Goal: Task Accomplishment & Management: Complete application form

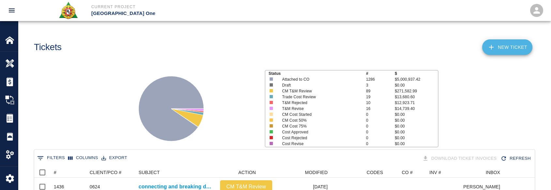
click at [490, 45] on icon at bounding box center [491, 47] width 8 height 8
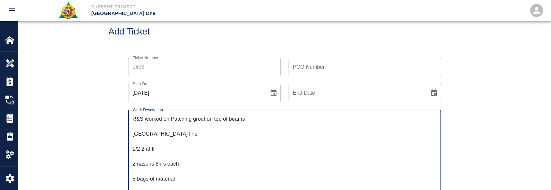
click at [135, 131] on textarea "R&S worked on Patching grout on top of beams [GEOGRAPHIC_DATA] line L/2 2nd fl …" at bounding box center [285, 152] width 304 height 75
click at [132, 133] on div "R&S worked on Patching grout on top of beams [GEOGRAPHIC_DATA] line L/2 2nd fl …" at bounding box center [284, 153] width 313 height 86
click at [136, 139] on textarea "R&S worked on Patching grout on top of beams for Column line L/2 2nd fl 2masons…" at bounding box center [285, 152] width 304 height 75
click at [137, 133] on textarea "R&S worked on Patching grout on top of beams for Column line L/2 2nd fl 2masons…" at bounding box center [285, 152] width 304 height 75
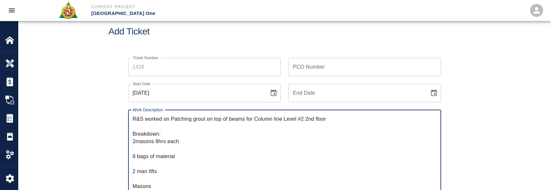
click at [137, 141] on textarea "R&S worked on Patching grout on top of beams for Column line Level #2 2nd floor…" at bounding box center [285, 152] width 304 height 75
click at [139, 148] on textarea "R&S worked on Patching grout on top of beams for Column line Level #2 2nd floor…" at bounding box center [285, 152] width 304 height 75
click at [143, 156] on textarea "R&S worked on Patching grout on top of beams for Column line Level #2 2nd floor…" at bounding box center [285, 152] width 304 height 75
click at [143, 163] on textarea "R&S worked on Patching grout on top of beams for Column line Level #2 2nd floor…" at bounding box center [285, 152] width 304 height 75
click at [141, 171] on textarea "R&S worked on Patching grout on top of beams for Column line Level #2 2nd floor…" at bounding box center [285, 152] width 304 height 75
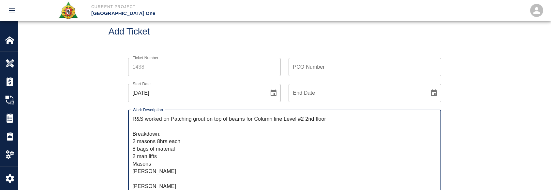
click at [145, 176] on textarea "R&S worked on Patching grout on top of beams for Column line Level #2 2nd floor…" at bounding box center [285, 152] width 304 height 75
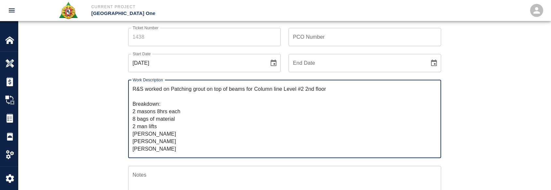
scroll to position [81, 0]
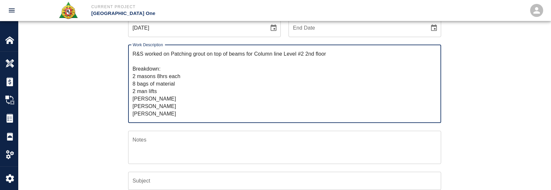
click at [169, 96] on textarea "R&S worked on Patching grout on top of beams for Column line Level #2 2nd floor…" at bounding box center [285, 83] width 304 height 67
click at [171, 101] on textarea "R&S worked on Patching grout on top of beams for Column line Level #2 2nd floor…" at bounding box center [285, 83] width 304 height 67
click at [176, 105] on textarea "R&S worked on Patching grout on top of beams for Column line Level #2 2nd floor…" at bounding box center [285, 83] width 304 height 67
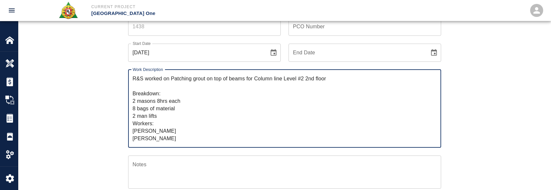
scroll to position [48, 0]
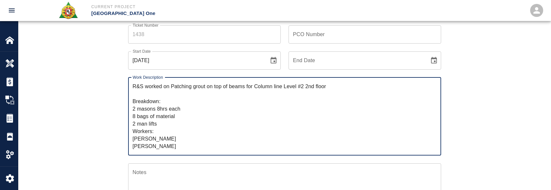
click at [181, 106] on textarea "R&S worked on Patching grout on top of beams for Column line Level #2 2nd floor…" at bounding box center [285, 116] width 304 height 67
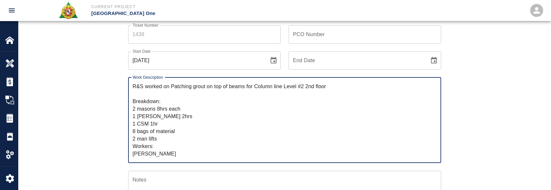
click at [175, 134] on textarea "R&S worked on Patching grout on top of beams for Column line Level #2 2nd floor…" at bounding box center [285, 120] width 304 height 75
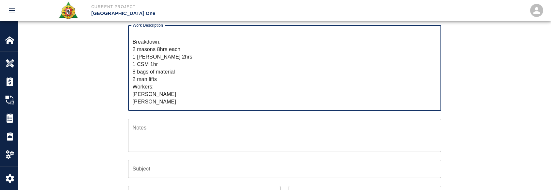
scroll to position [113, 0]
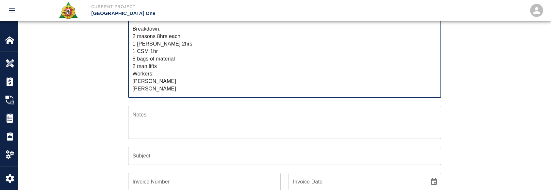
click at [181, 87] on textarea "R&S worked on Patching grout on top of beams for Column line Level #2 2nd floor…" at bounding box center [285, 55] width 304 height 75
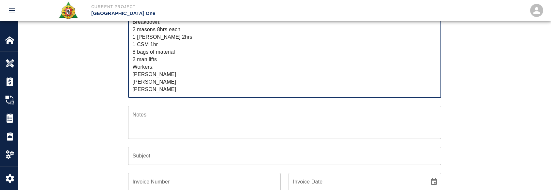
scroll to position [0, 0]
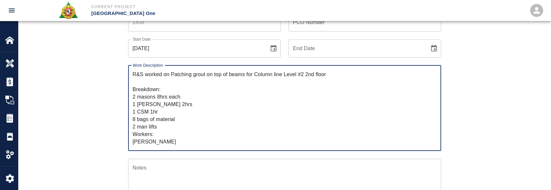
drag, startPoint x: 170, startPoint y: 89, endPoint x: 119, endPoint y: -1, distance: 103.3
click at [119, 0] on html "Current Project [GEOGRAPHIC_DATA] One Home [GEOGRAPHIC_DATA] One Overview Estim…" at bounding box center [275, 35] width 551 height 190
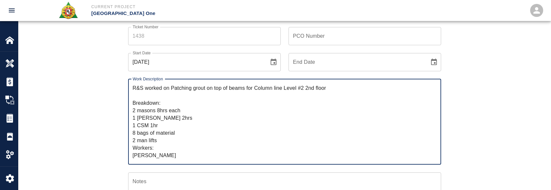
type textarea "R&S worked on Patching grout on top of beams for Column line Level #2 2nd floor…"
click at [184, 96] on textarea "R&S worked on Patching grout on top of beams for Column line Level #2 2nd floor…" at bounding box center [285, 121] width 304 height 75
click at [162, 40] on input "Ticket Number" at bounding box center [204, 36] width 153 height 18
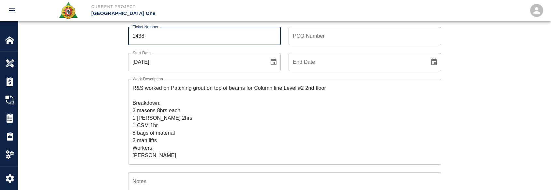
type input "1438"
click at [120, 41] on div "Ticket Number 1438 Ticket Number" at bounding box center [200, 32] width 160 height 26
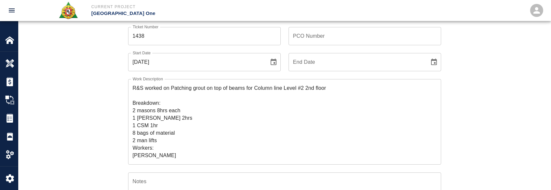
click at [294, 32] on input "PCO Number" at bounding box center [364, 36] width 153 height 18
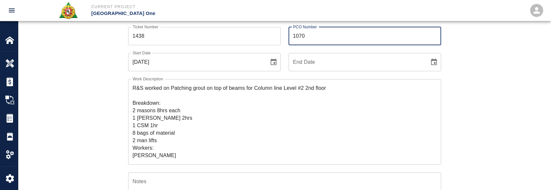
type input "1070"
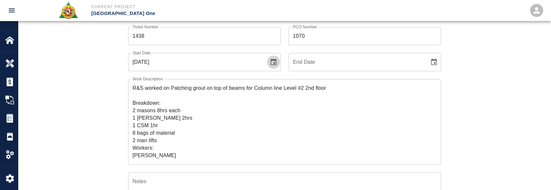
click at [275, 58] on button "Choose date, selected date is Oct 14, 2025" at bounding box center [273, 62] width 13 height 13
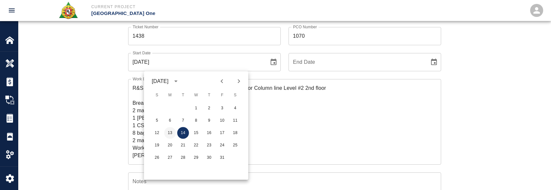
click at [164, 135] on button "13" at bounding box center [170, 133] width 12 height 12
type input "[DATE]"
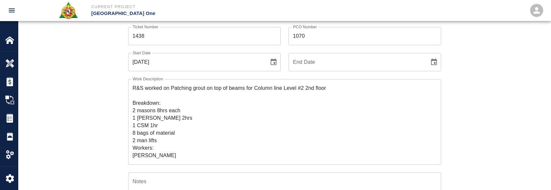
click at [119, 125] on div "Ticket Number 1438 Ticket Number PCO Number 1070 PCO Number Start Date [DATE] S…" at bounding box center [285, 175] width 352 height 313
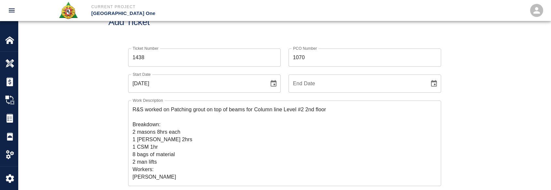
scroll to position [0, 0]
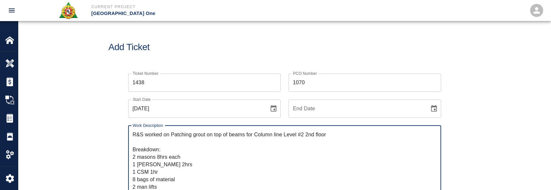
click at [340, 135] on textarea "R&S worked on Patching grout on top of beams for Column line Level #2 2nd floor…" at bounding box center [285, 168] width 304 height 75
drag, startPoint x: 319, startPoint y: 136, endPoint x: 170, endPoint y: 117, distance: 149.5
click at [173, 137] on textarea "R&S worked on Patching grout on top of beams for Column line Level #2 2nd floor…" at bounding box center [285, 168] width 304 height 75
click at [172, 135] on textarea "R&S worked on Patching grout on top of beams for Column line Level #2 2nd floor…" at bounding box center [285, 168] width 304 height 75
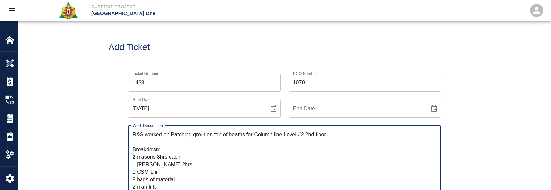
click at [175, 135] on textarea "R&S worked on Patching grout on top of beams for Column line Level #2 2nd floor…" at bounding box center [285, 168] width 304 height 75
click at [191, 167] on textarea "R&S worked on Dry patching grout on top of beams for Column line Level #2 2nd f…" at bounding box center [285, 168] width 304 height 75
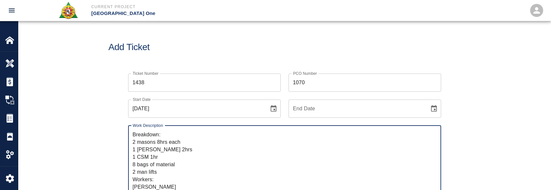
scroll to position [130, 0]
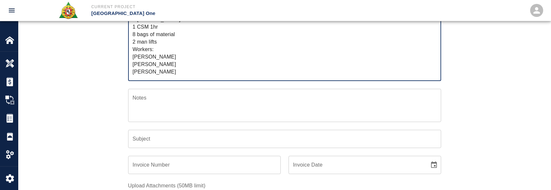
type textarea "R&S worked on Dry patching grout on top of beams for Column line Level #2 2nd f…"
click at [190, 136] on input "Subject" at bounding box center [284, 139] width 313 height 18
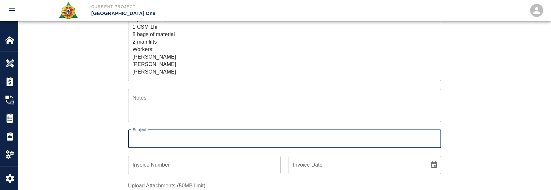
paste input "Patching grout on top of beams for Column line Level #2 2nd floor."
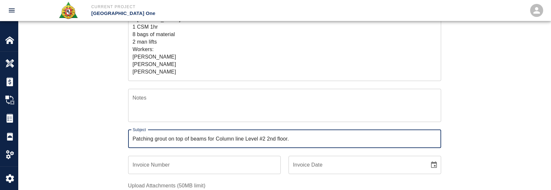
click at [139, 138] on input "Patching grout on top of beams for Column line Level #2 2nd floor." at bounding box center [284, 139] width 313 height 18
click at [131, 140] on input "Patching grout on top of beams for Column line Level #2 2nd floor." at bounding box center [284, 139] width 313 height 18
type input "Dry patching grout on top of beams for Column line Level #2 2nd floor."
click at [114, 133] on div "Ticket Number 1438 Ticket Number PCO Number 1070 PCO Number Start Date [DATE] S…" at bounding box center [285, 91] width 352 height 313
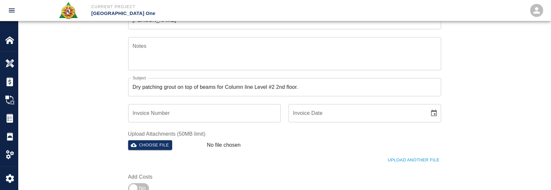
scroll to position [228, 0]
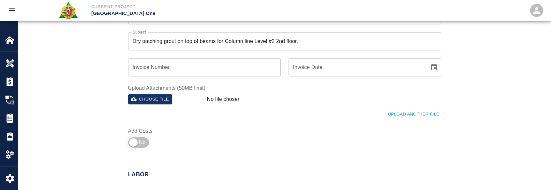
click at [136, 144] on input "checkbox" at bounding box center [133, 143] width 47 height 16
checkbox input "true"
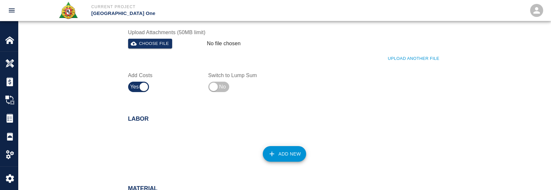
scroll to position [359, 0]
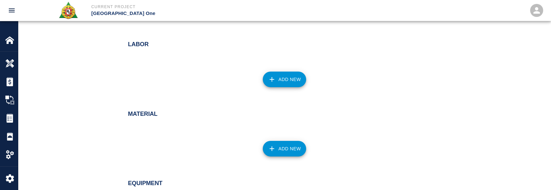
click at [285, 82] on button "Add New" at bounding box center [284, 80] width 43 height 16
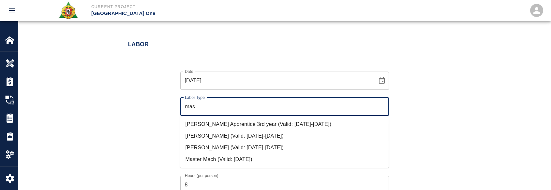
click at [266, 147] on li "[PERSON_NAME] (Valid: [DATE]-[DATE])" at bounding box center [284, 148] width 209 height 12
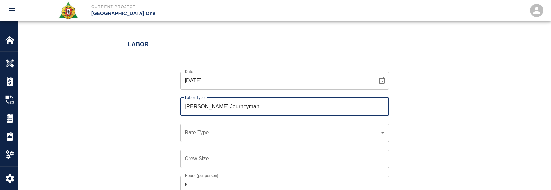
type input "[PERSON_NAME] Journeyman"
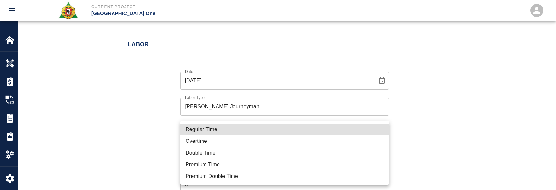
click at [208, 130] on li "Regular Time" at bounding box center [284, 130] width 209 height 12
type input "rate_rt"
type input "112.04"
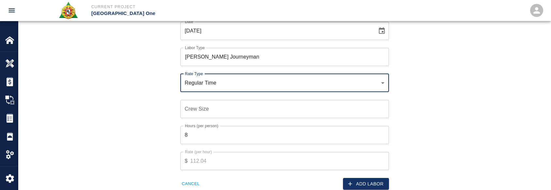
scroll to position [424, 0]
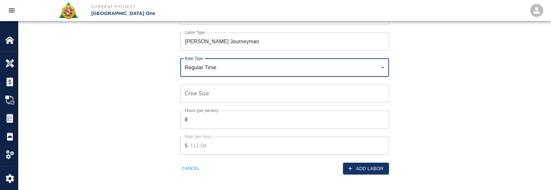
drag, startPoint x: 189, startPoint y: 89, endPoint x: 206, endPoint y: 113, distance: 29.3
click at [190, 89] on div "Crew Size Crew Size" at bounding box center [284, 94] width 209 height 18
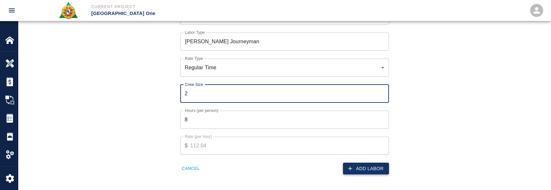
type input "2"
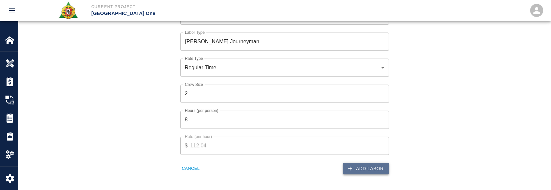
click at [362, 172] on button "Add Labor" at bounding box center [366, 169] width 46 height 12
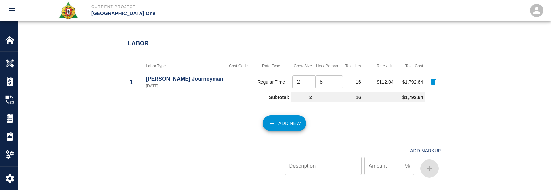
scroll to position [404, 0]
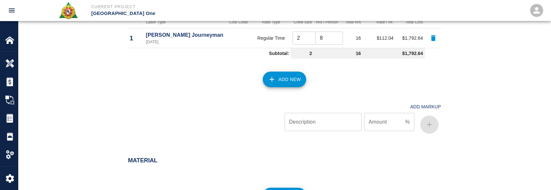
click at [279, 80] on button "Add New" at bounding box center [284, 80] width 43 height 16
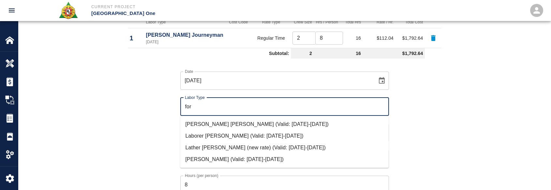
click at [239, 161] on li "[PERSON_NAME] (Valid: [DATE]-[DATE])" at bounding box center [284, 160] width 209 height 12
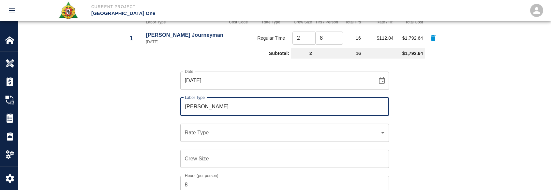
type input "[PERSON_NAME]"
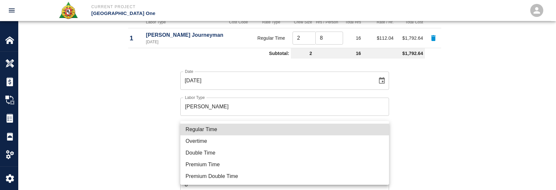
click at [235, 132] on li "Regular Time" at bounding box center [284, 130] width 209 height 12
type input "rate_rt"
type input "114.53"
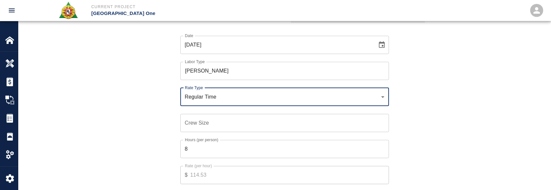
scroll to position [469, 0]
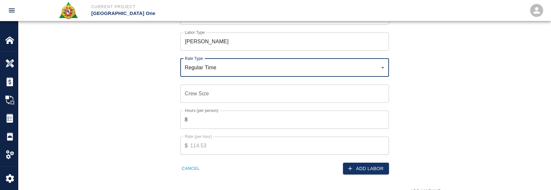
drag, startPoint x: 218, startPoint y: 96, endPoint x: 210, endPoint y: 103, distance: 10.8
click at [216, 96] on input "Crew Size" at bounding box center [284, 94] width 209 height 18
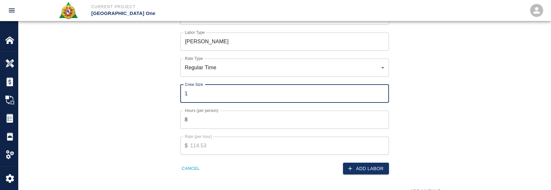
type input "1"
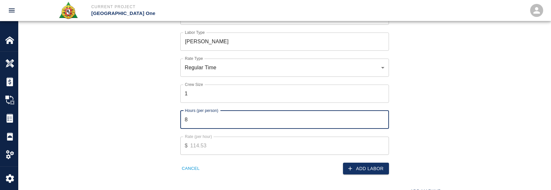
click at [196, 123] on input "8" at bounding box center [284, 120] width 209 height 18
type input "2"
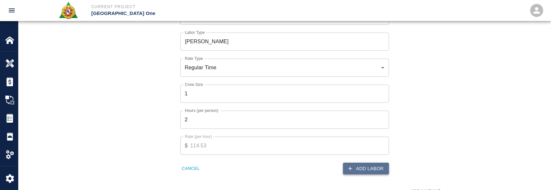
click at [373, 165] on button "Add Labor" at bounding box center [366, 169] width 46 height 12
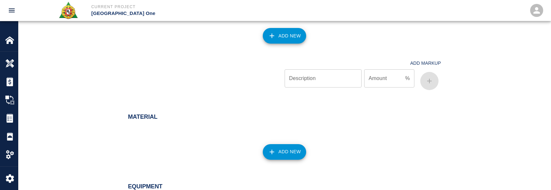
scroll to position [456, 0]
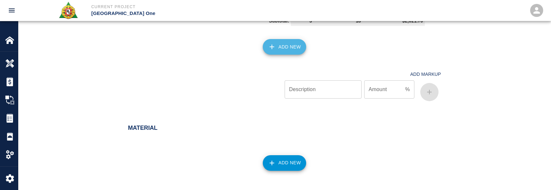
drag, startPoint x: 281, startPoint y: 45, endPoint x: 278, endPoint y: 47, distance: 3.6
click at [278, 47] on button "Add New" at bounding box center [284, 47] width 43 height 16
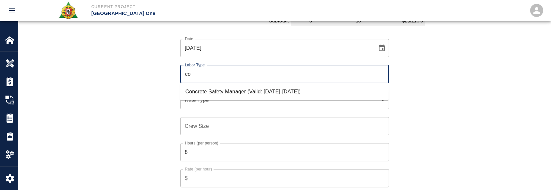
click at [242, 87] on li "Concrete Safety Manager (Valid: [DATE]-[DATE])" at bounding box center [284, 92] width 209 height 12
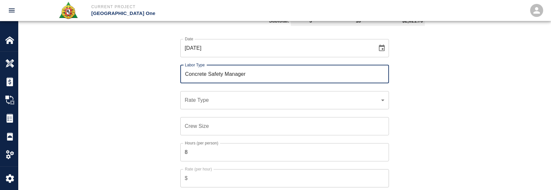
type input "Concrete Safety Manager"
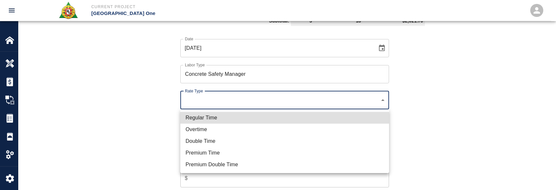
click at [214, 119] on li "Regular Time" at bounding box center [284, 118] width 209 height 12
type input "rate_rt"
type input "100.05"
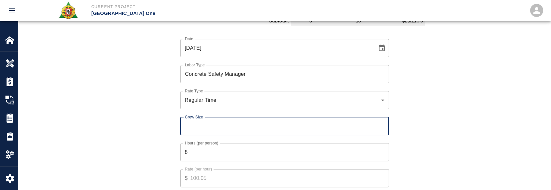
drag, startPoint x: 207, startPoint y: 130, endPoint x: 197, endPoint y: 157, distance: 29.2
click at [207, 134] on input "Crew Size" at bounding box center [284, 126] width 209 height 18
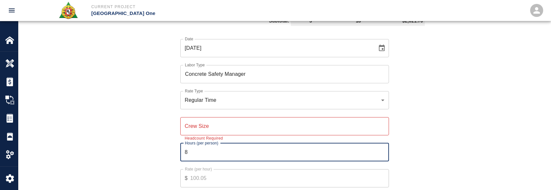
drag, startPoint x: 195, startPoint y: 158, endPoint x: 203, endPoint y: 138, distance: 21.7
click at [195, 158] on input "8" at bounding box center [284, 152] width 209 height 18
click at [205, 123] on div "Crew Size Crew Size Headcount Required" at bounding box center [284, 126] width 209 height 18
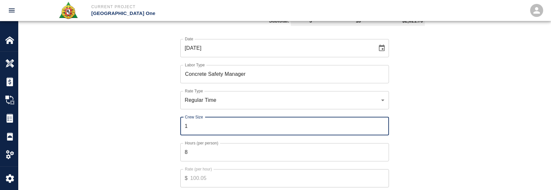
type input "1"
click at [199, 154] on input "8" at bounding box center [284, 152] width 209 height 18
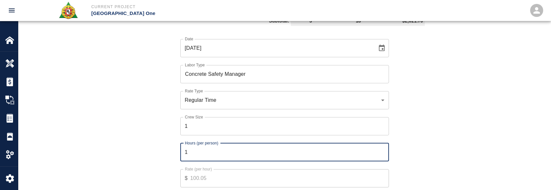
type input "1"
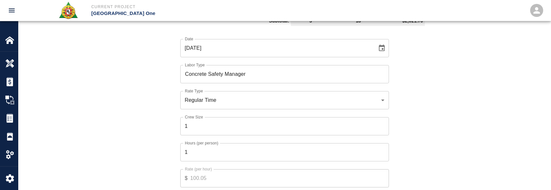
click at [66, 148] on div "Labor Labor Type Cost Code Rate Type Crew Size Hrs / Person Total Hrs Rate / Hr…" at bounding box center [284, 100] width 532 height 339
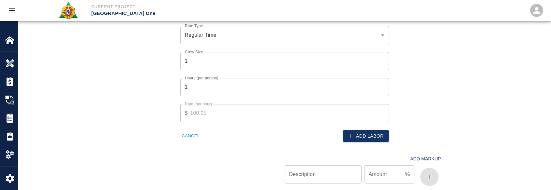
drag, startPoint x: 350, startPoint y: 136, endPoint x: 342, endPoint y: 137, distance: 8.8
click at [350, 137] on icon "button" at bounding box center [350, 136] width 4 height 4
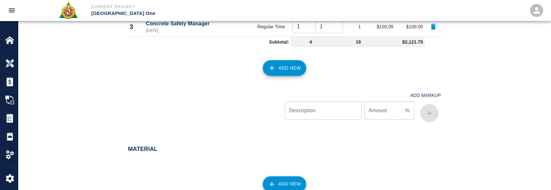
scroll to position [553, 0]
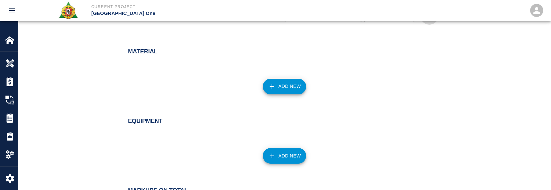
click at [270, 90] on button "Add New" at bounding box center [284, 87] width 43 height 16
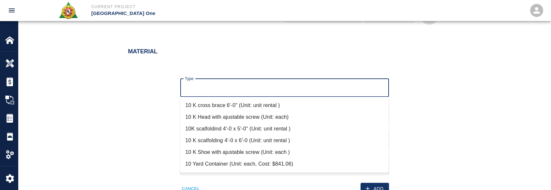
click at [218, 90] on input "Type" at bounding box center [284, 88] width 203 height 12
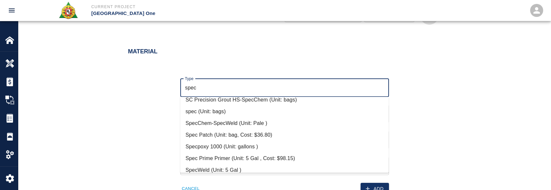
scroll to position [65, 0]
click at [254, 132] on li "Spec Patch (Unit: bag, Cost: $36.80)" at bounding box center [284, 134] width 209 height 12
type input "Spec Patch (Unit: bag, Cost: $36.80)"
type input "bag"
type input "36.8"
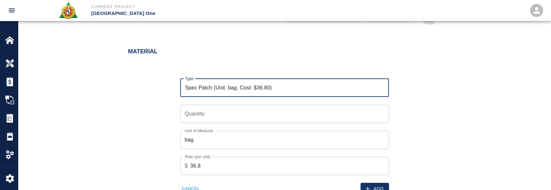
type input "Spec Patch (Unit: bag, Cost: $36.80)"
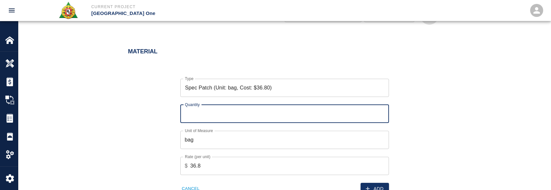
click at [247, 116] on input "Quantity" at bounding box center [284, 114] width 209 height 18
type input "8"
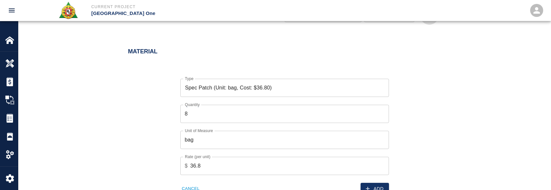
drag, startPoint x: 141, startPoint y: 103, endPoint x: 350, endPoint y: 182, distance: 223.5
click at [142, 103] on div "Type Spec Patch (Unit: bag, Cost: $36.80) Type Quantity 8 Quantity Unit of Meas…" at bounding box center [280, 131] width 321 height 127
click at [368, 189] on icon "button" at bounding box center [368, 189] width 4 height 4
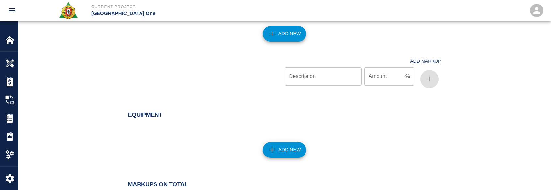
scroll to position [748, 0]
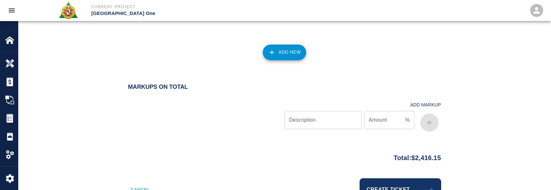
click at [301, 53] on button "Add New" at bounding box center [284, 53] width 43 height 16
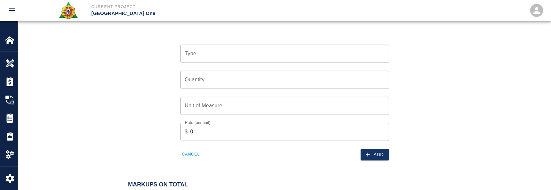
click at [234, 54] on input "Type" at bounding box center [284, 54] width 203 height 12
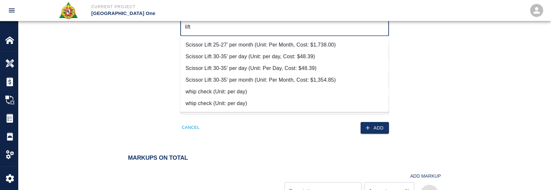
scroll to position [315, 0]
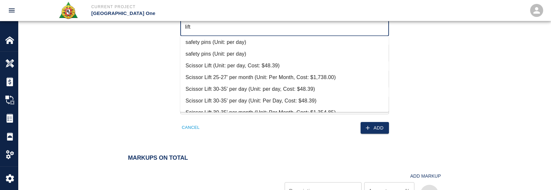
click at [252, 62] on li "Scissor Lift (Unit: per day, Cost: $48.39)" at bounding box center [284, 66] width 209 height 12
type input "Scissor Lift (Unit: per day, Cost: $48.39)"
type input "per day"
type input "48.39"
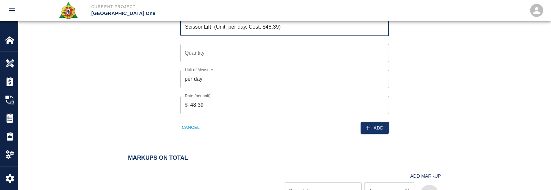
type input "Scissor Lift (Unit: per day, Cost: $48.39)"
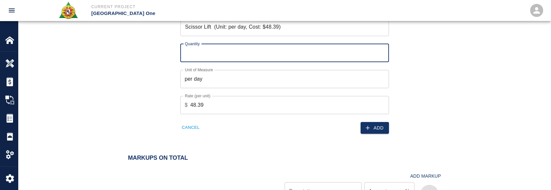
click at [252, 47] on input "Quantity" at bounding box center [284, 53] width 209 height 18
type input "2"
click at [361, 130] on button "Add" at bounding box center [375, 128] width 28 height 12
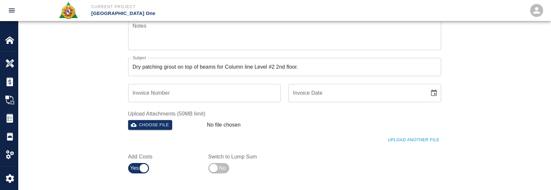
scroll to position [214, 0]
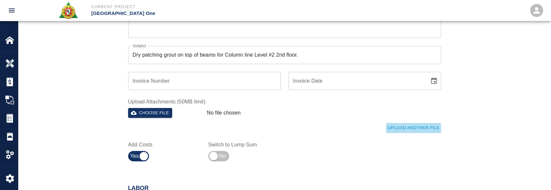
click at [408, 125] on button "Upload Another File" at bounding box center [413, 128] width 55 height 10
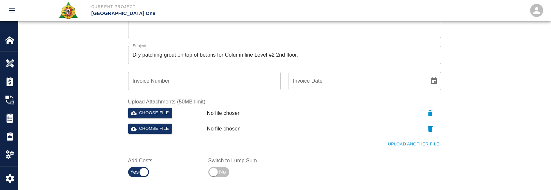
click at [404, 142] on button "Upload Another File" at bounding box center [413, 145] width 55 height 10
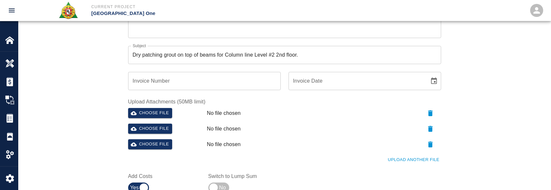
click at [406, 155] on div "Upload Another File" at bounding box center [280, 156] width 321 height 18
click at [407, 160] on button "Upload Another File" at bounding box center [413, 160] width 55 height 10
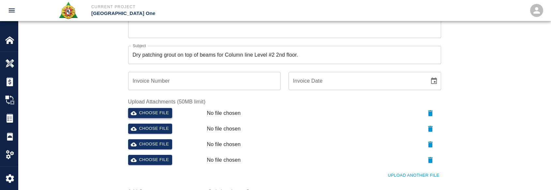
click at [168, 110] on button "Choose file" at bounding box center [150, 113] width 44 height 10
click at [493, 111] on div "Ticket Number 1438 Ticket Number PCO Number 1070 PCO Number Start Date [DATE] S…" at bounding box center [284, 39] width 532 height 376
click at [152, 131] on button "Choose file" at bounding box center [150, 129] width 44 height 10
click at [147, 141] on button "Choose file" at bounding box center [150, 145] width 44 height 10
click at [150, 157] on button "Choose file" at bounding box center [150, 160] width 44 height 10
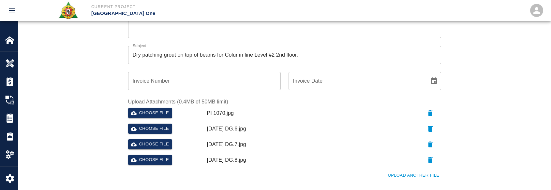
click at [105, 141] on div "Ticket Number 1438 Ticket Number PCO Number 1070 PCO Number Start Date [DATE] S…" at bounding box center [284, 39] width 532 height 376
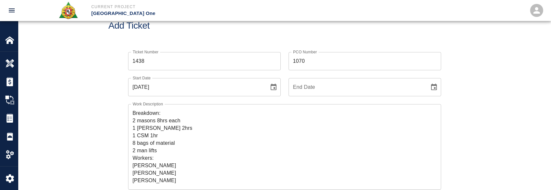
scroll to position [33, 0]
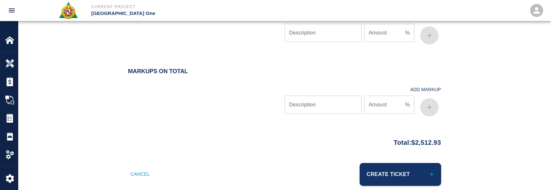
scroll to position [914, 0]
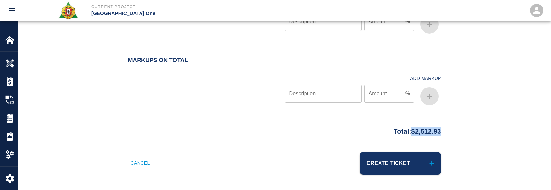
drag, startPoint x: 447, startPoint y: 133, endPoint x: 407, endPoint y: 133, distance: 40.1
click at [405, 133] on div "Total: $2,512.93" at bounding box center [285, 130] width 352 height 13
copy p "$2,512.93"
click at [325, 143] on div "Total: $2,512.93" at bounding box center [284, 138] width 532 height 28
click at [388, 157] on button "Create Ticket" at bounding box center [400, 163] width 81 height 23
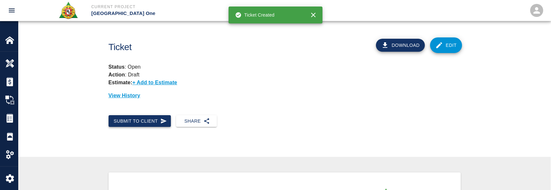
click at [120, 123] on button "Submit to Client" at bounding box center [140, 121] width 63 height 12
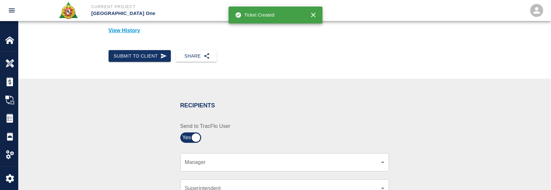
scroll to position [130, 0]
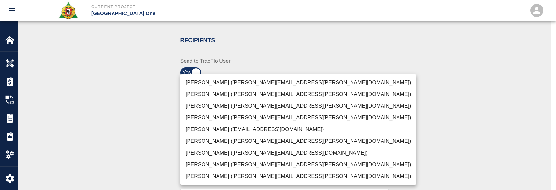
click at [244, 87] on li "[PERSON_NAME] ([PERSON_NAME][EMAIL_ADDRESS][PERSON_NAME][DOMAIN_NAME])" at bounding box center [298, 83] width 236 height 12
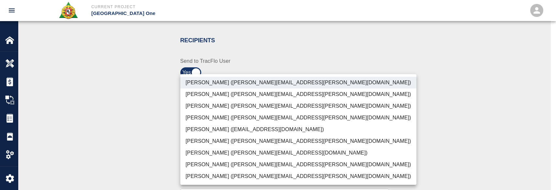
click at [236, 107] on li "[PERSON_NAME] ([PERSON_NAME][EMAIL_ADDRESS][PERSON_NAME][DOMAIN_NAME])" at bounding box center [298, 106] width 236 height 12
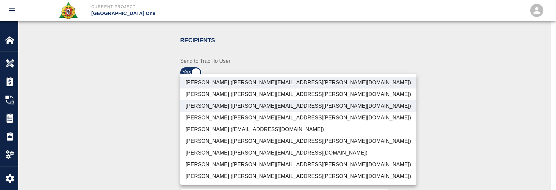
click at [229, 162] on li "[PERSON_NAME] ([PERSON_NAME][EMAIL_ADDRESS][PERSON_NAME][DOMAIN_NAME])" at bounding box center [298, 165] width 236 height 12
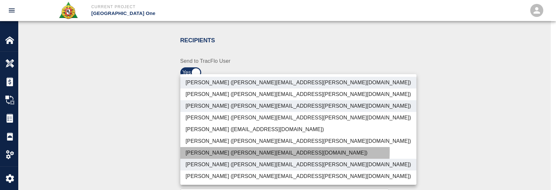
click at [226, 151] on li "[PERSON_NAME] ([PERSON_NAME][EMAIL_ADDRESS][DOMAIN_NAME])" at bounding box center [298, 153] width 236 height 12
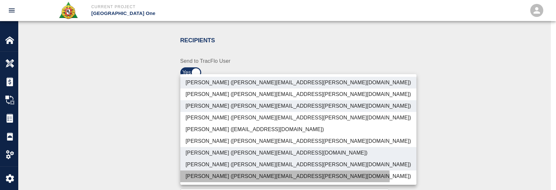
click at [205, 180] on li "[PERSON_NAME] ([PERSON_NAME][EMAIL_ADDRESS][PERSON_NAME][DOMAIN_NAME])" at bounding box center [298, 177] width 236 height 12
type input "ede96749-2565-4a65-a76c-ac2c5448e16e,69d78ca4-8a93-4c72-a988-7271956ccf0b,b38a7…"
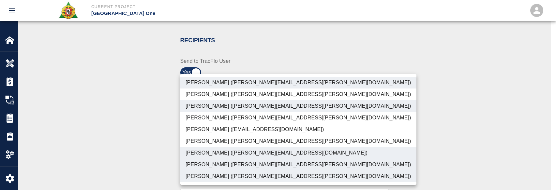
click at [145, 162] on div at bounding box center [278, 95] width 556 height 190
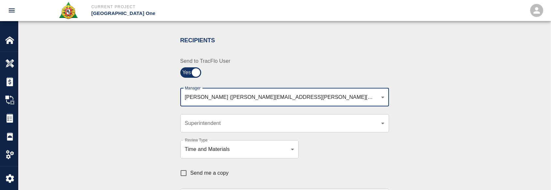
click at [184, 175] on input "Send me a copy" at bounding box center [184, 174] width 14 height 14
checkbox input "true"
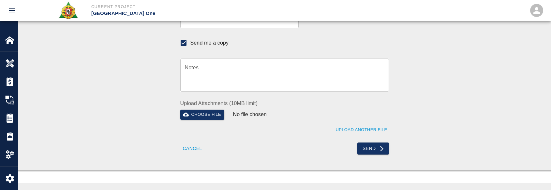
scroll to position [228, 0]
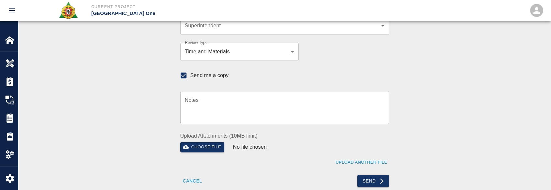
click at [353, 58] on div "Recipients Send to TracFlo User Manager [PERSON_NAME] ([PERSON_NAME][EMAIL_ADDR…" at bounding box center [280, 56] width 216 height 261
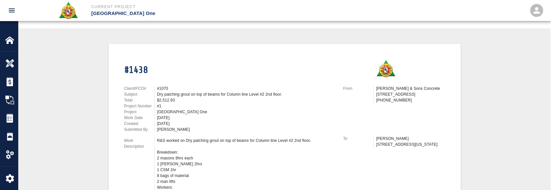
scroll to position [424, 0]
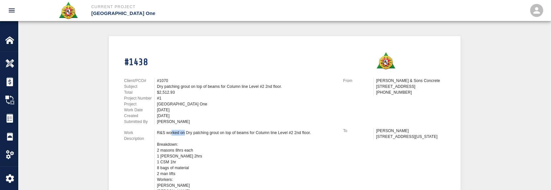
drag, startPoint x: 184, startPoint y: 133, endPoint x: 172, endPoint y: 135, distance: 12.6
click at [172, 135] on div "R&S worked on Dry patching grout on top of beams for Column line Level #2 2nd f…" at bounding box center [246, 165] width 178 height 70
click at [180, 141] on div "R&S worked on Dry patching grout on top of beams for Column line Level #2 2nd f…" at bounding box center [246, 165] width 178 height 70
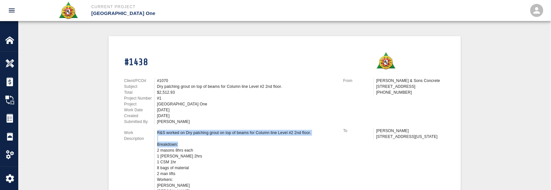
drag, startPoint x: 181, startPoint y: 143, endPoint x: 154, endPoint y: 132, distance: 28.8
click at [154, 132] on div "R&S worked on Dry patching grout on top of beams for Column line Level #2 2nd f…" at bounding box center [244, 165] width 181 height 70
copy div "R&S worked on Dry patching grout on top of beams for Column line Level #2 2nd f…"
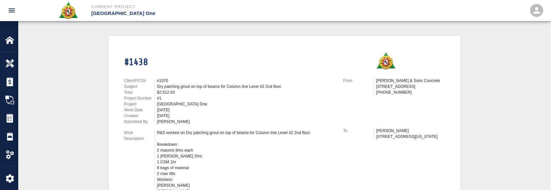
click at [191, 58] on h1 "#1438" at bounding box center [229, 62] width 211 height 11
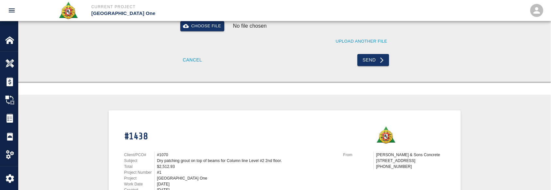
scroll to position [293, 0]
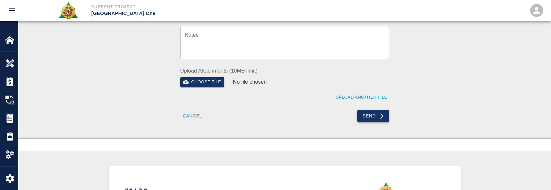
click at [368, 116] on button "Send" at bounding box center [373, 116] width 32 height 12
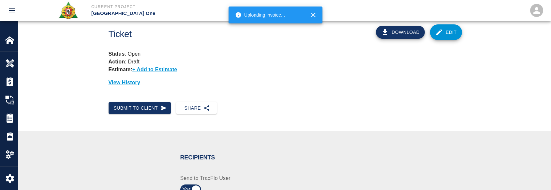
scroll to position [0, 0]
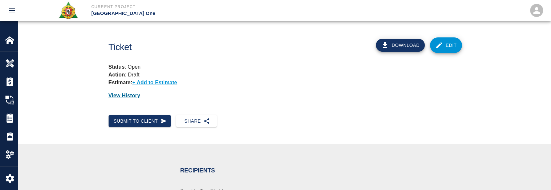
checkbox input "false"
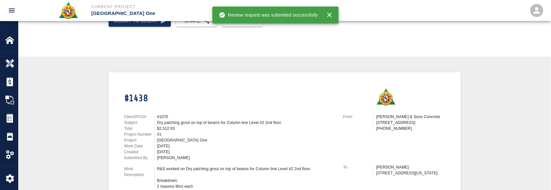
scroll to position [65, 0]
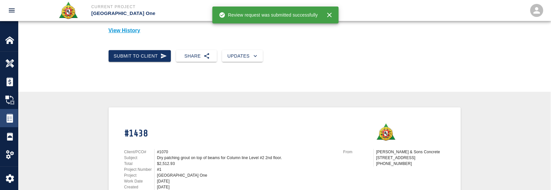
click at [3, 118] on div "Tickets" at bounding box center [9, 118] width 18 height 18
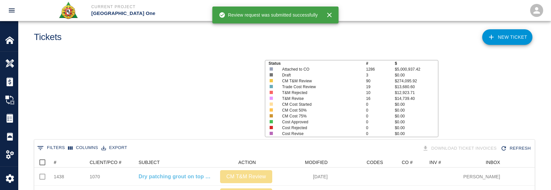
scroll to position [376, 495]
